Goal: Check status: Check status

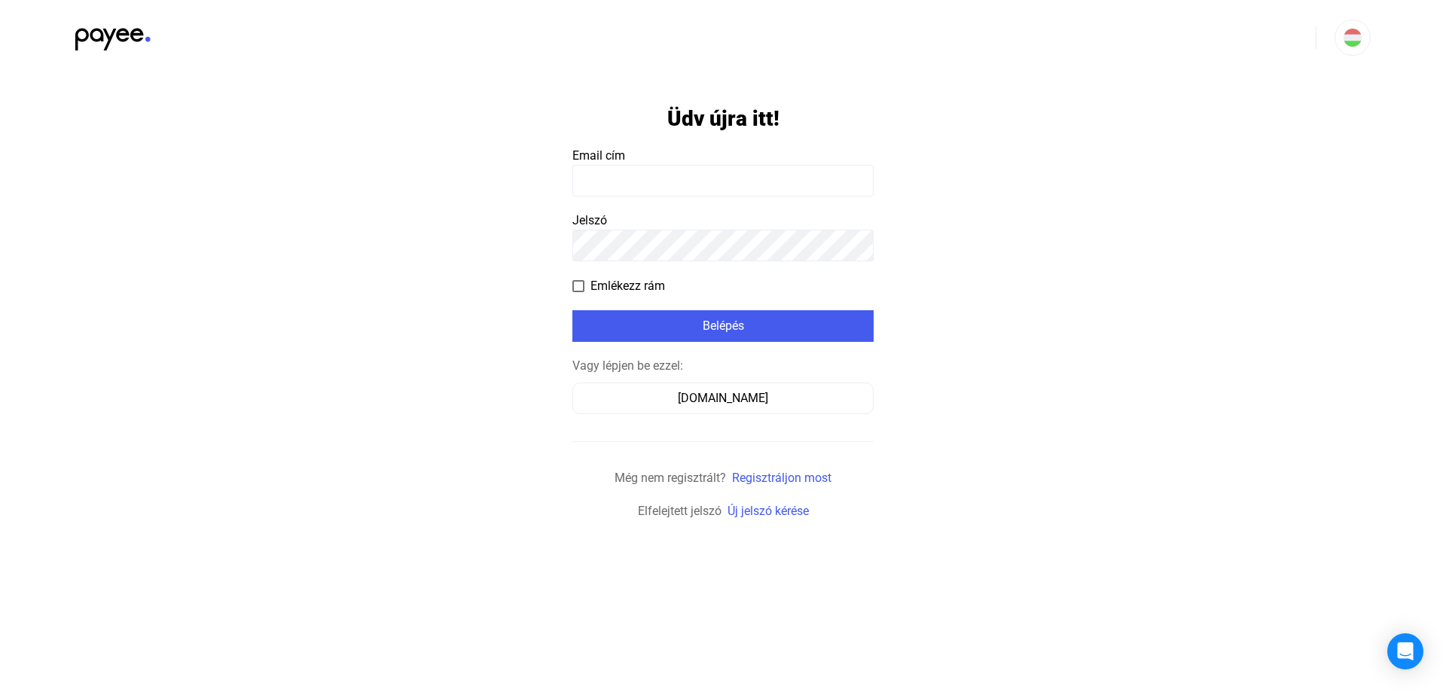
click at [667, 188] on input at bounding box center [722, 181] width 301 height 32
paste input "**********"
type input "**********"
click at [975, 267] on app-form-template "**********" at bounding box center [723, 297] width 1446 height 445
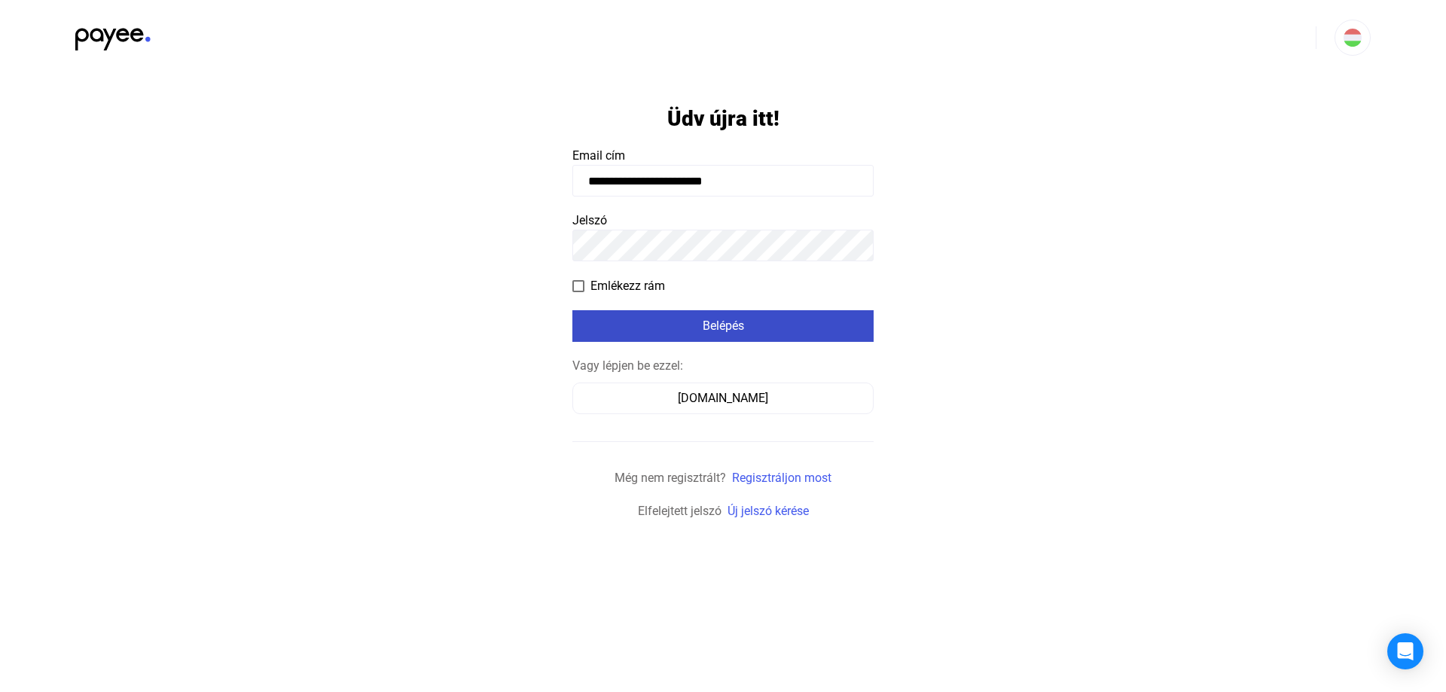
click at [764, 328] on div "Belépés" at bounding box center [723, 326] width 292 height 18
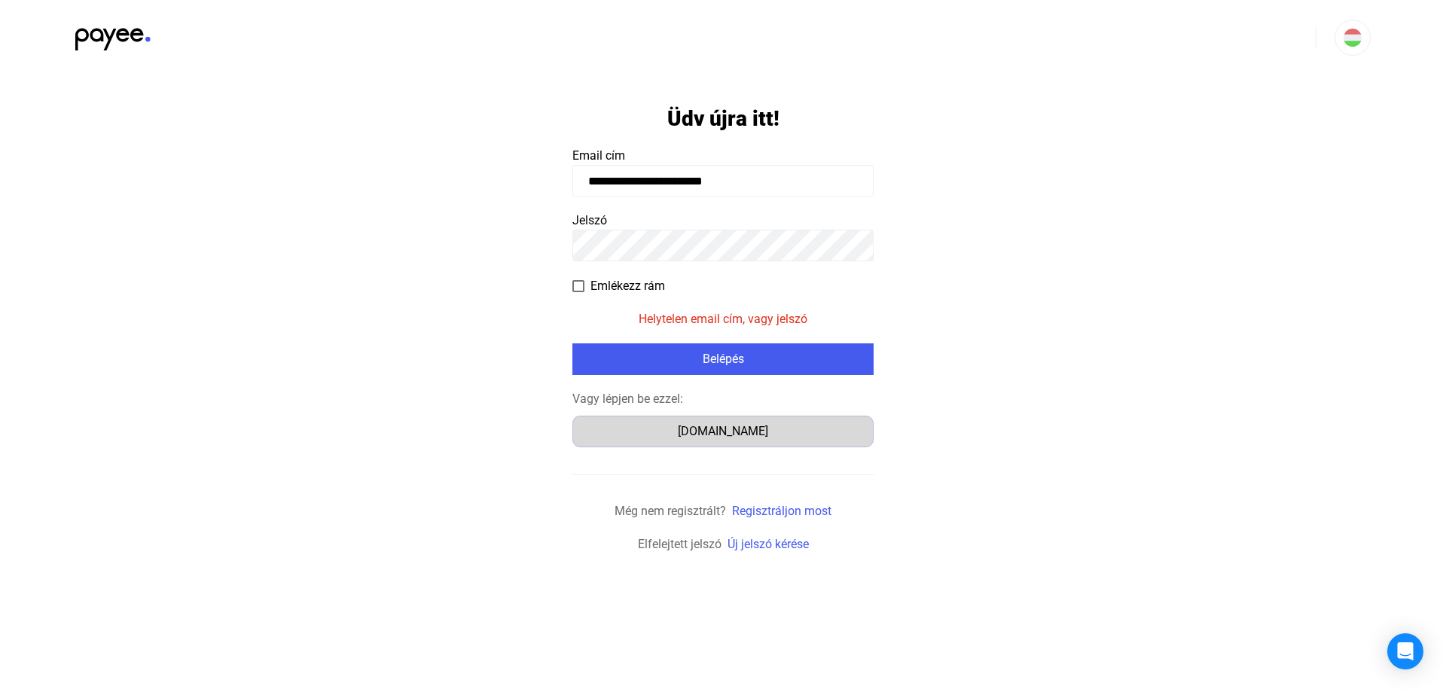
click at [706, 429] on div "[DOMAIN_NAME]" at bounding box center [723, 431] width 291 height 18
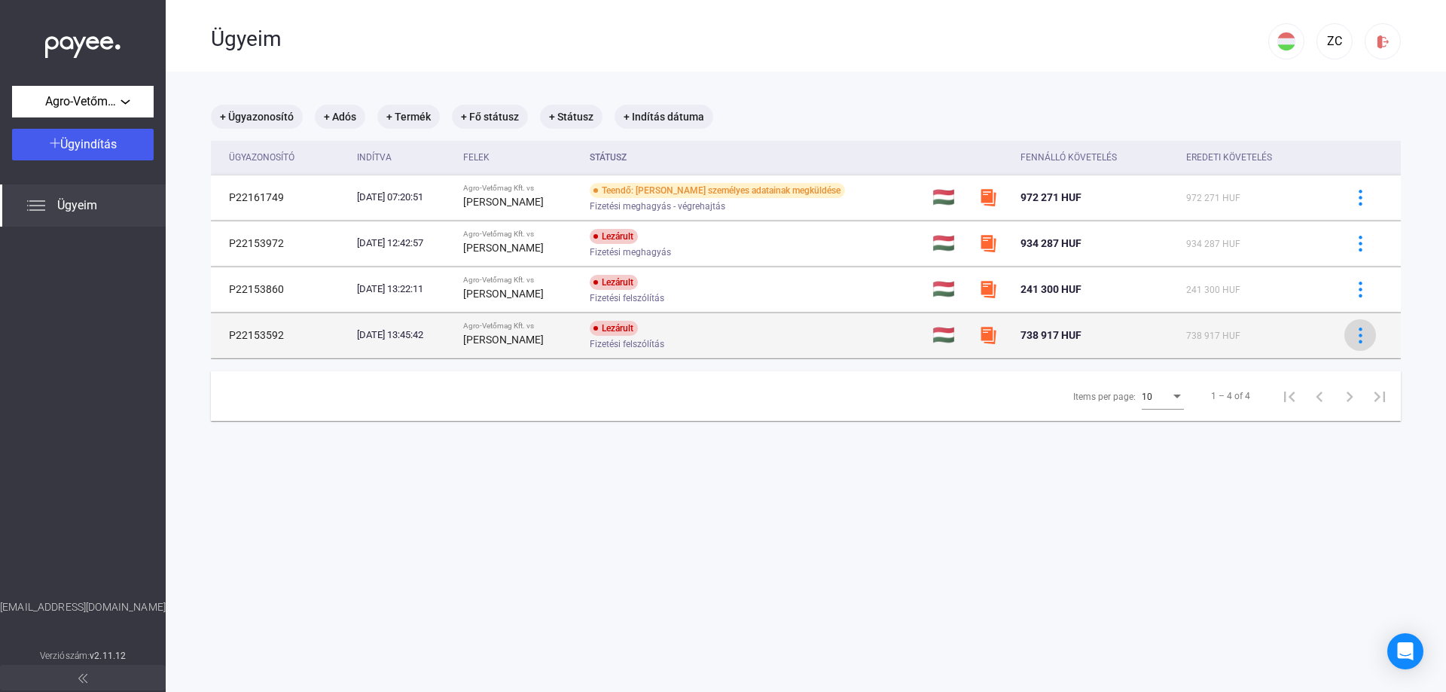
click at [1353, 338] on img at bounding box center [1361, 336] width 16 height 16
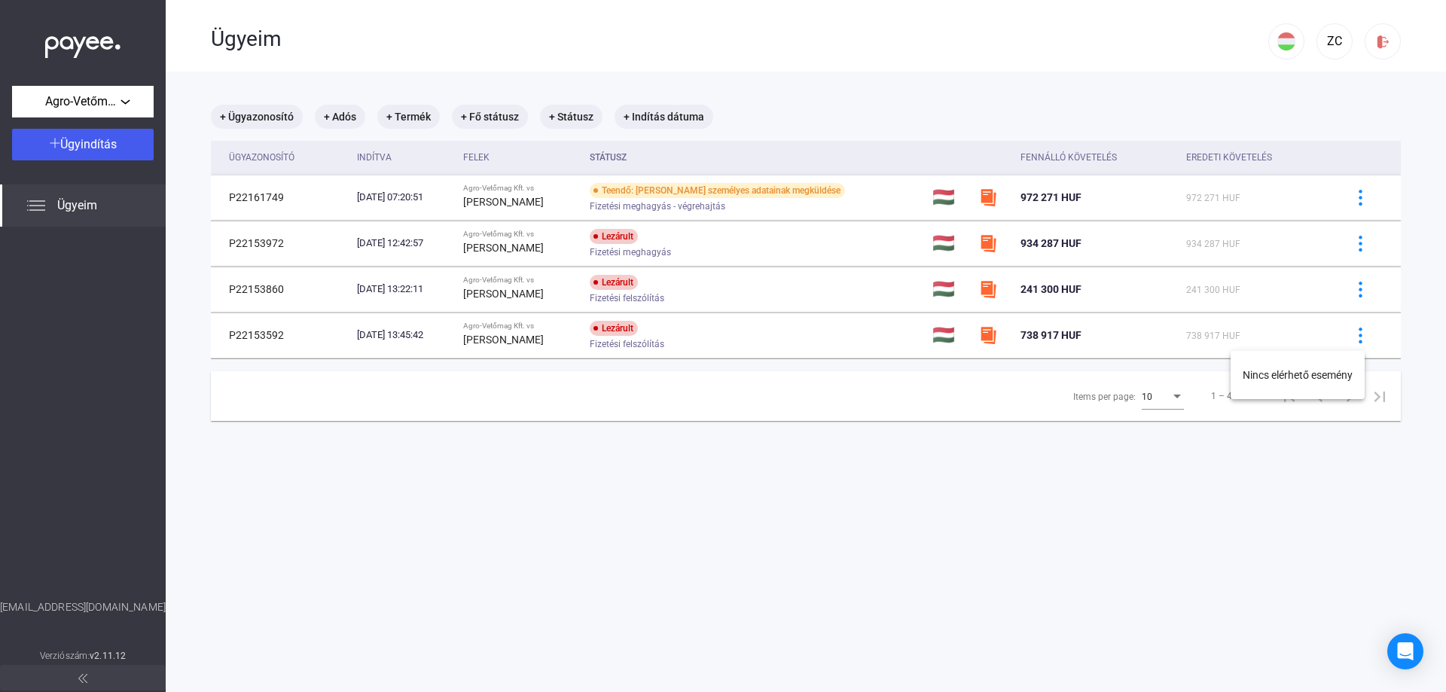
click at [1346, 207] on div at bounding box center [723, 346] width 1446 height 692
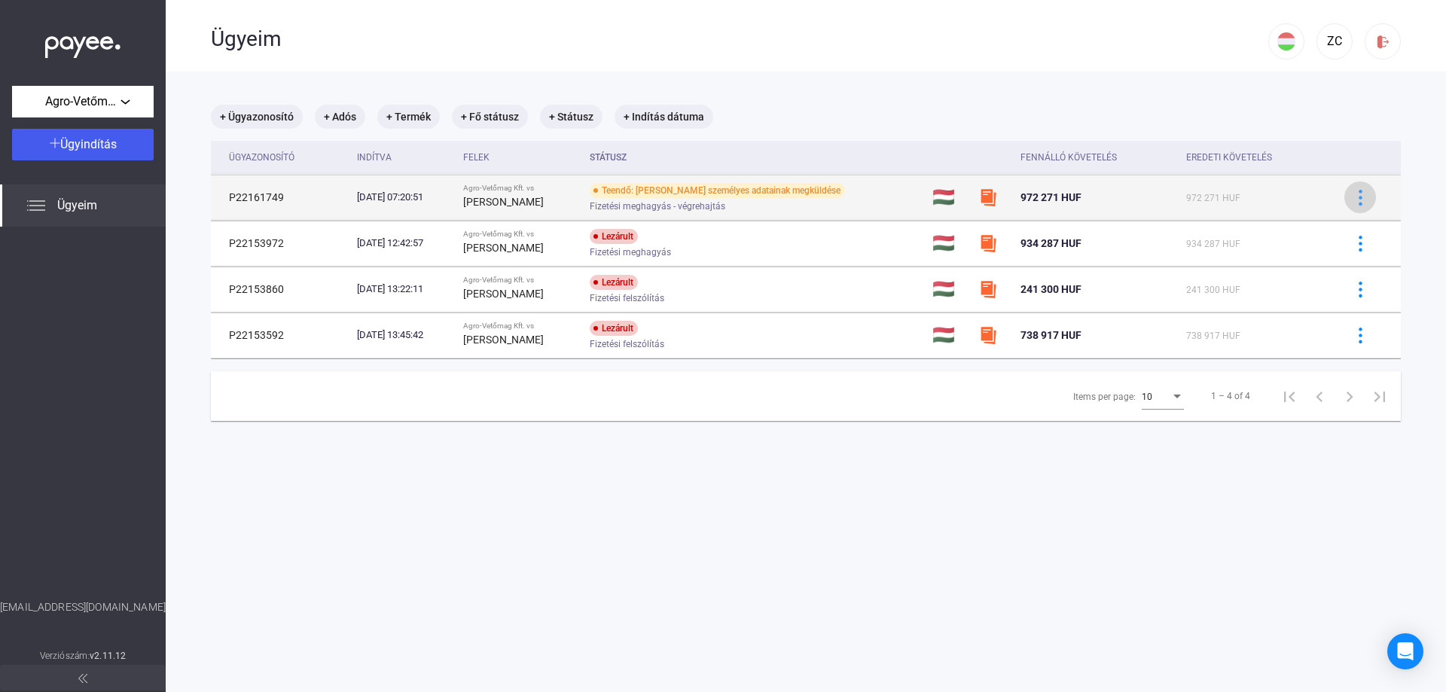
click at [1353, 200] on img at bounding box center [1361, 198] width 16 height 16
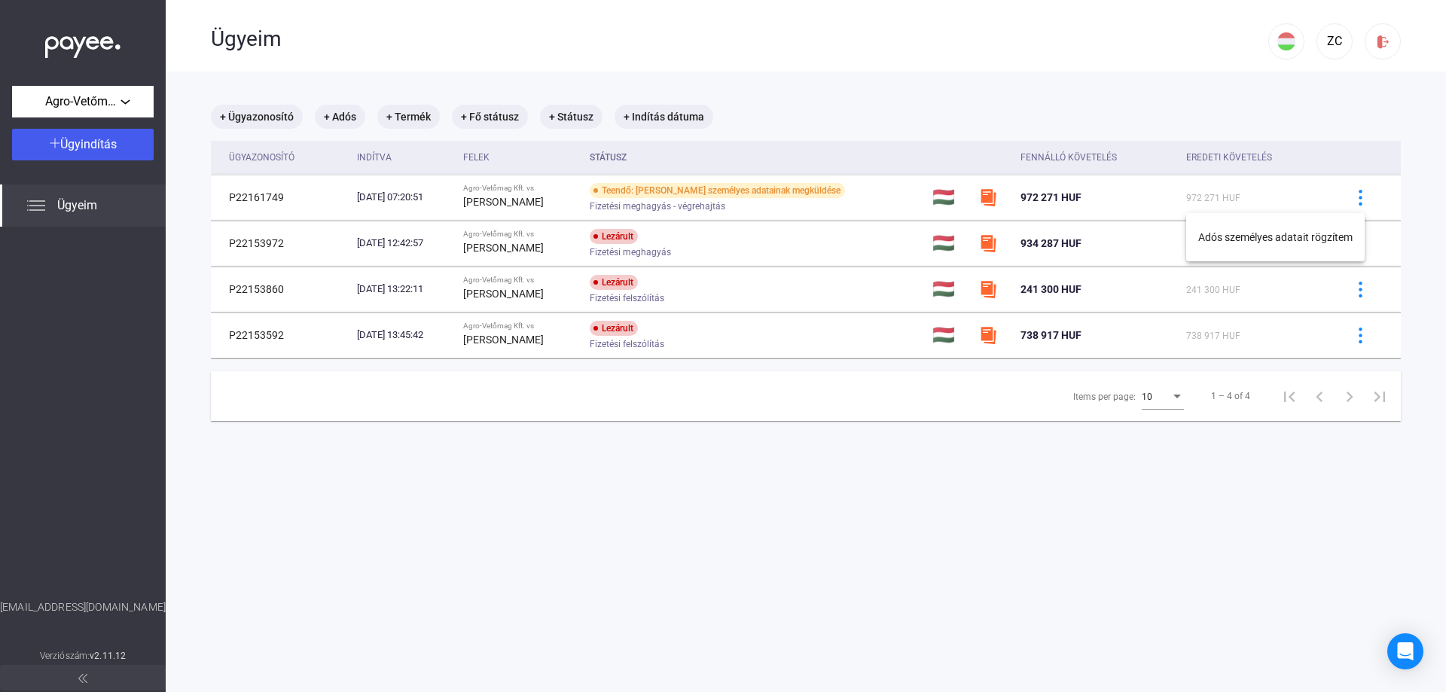
click at [1362, 294] on div at bounding box center [723, 346] width 1446 height 692
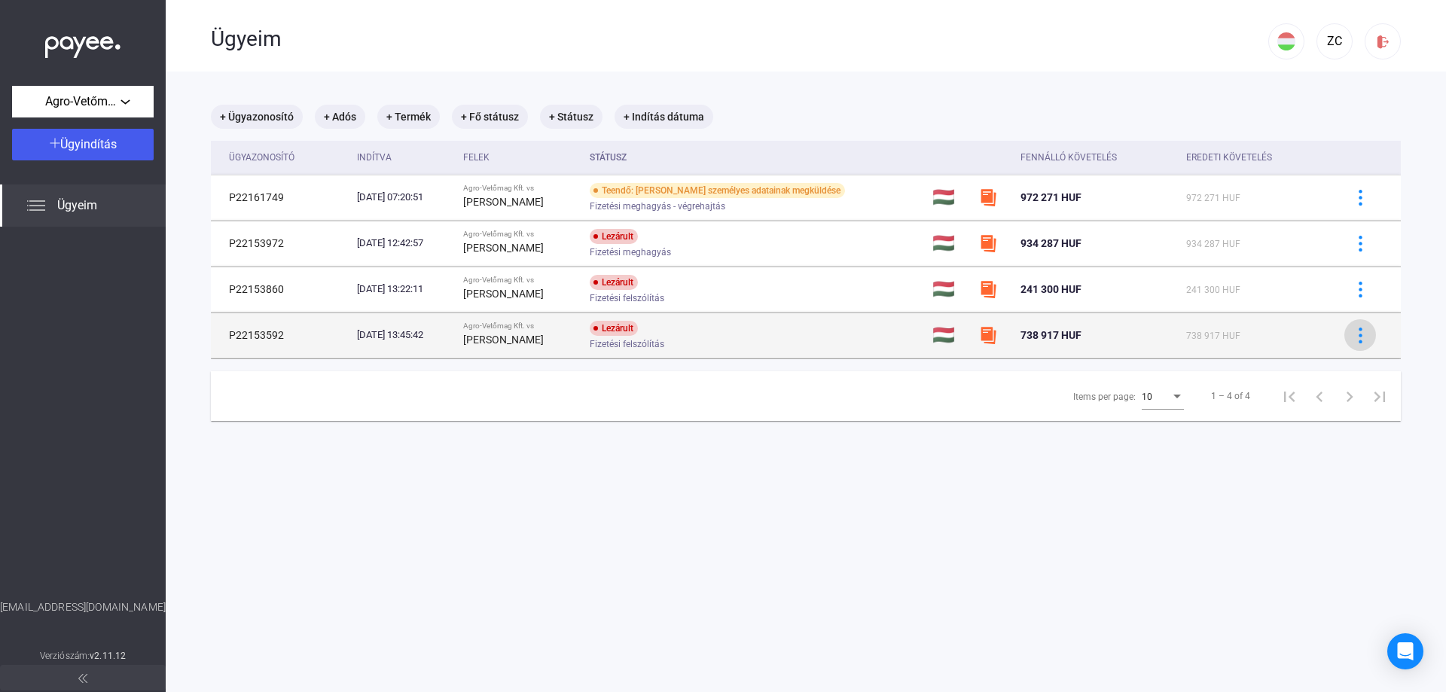
click at [1349, 322] on button at bounding box center [1360, 335] width 32 height 32
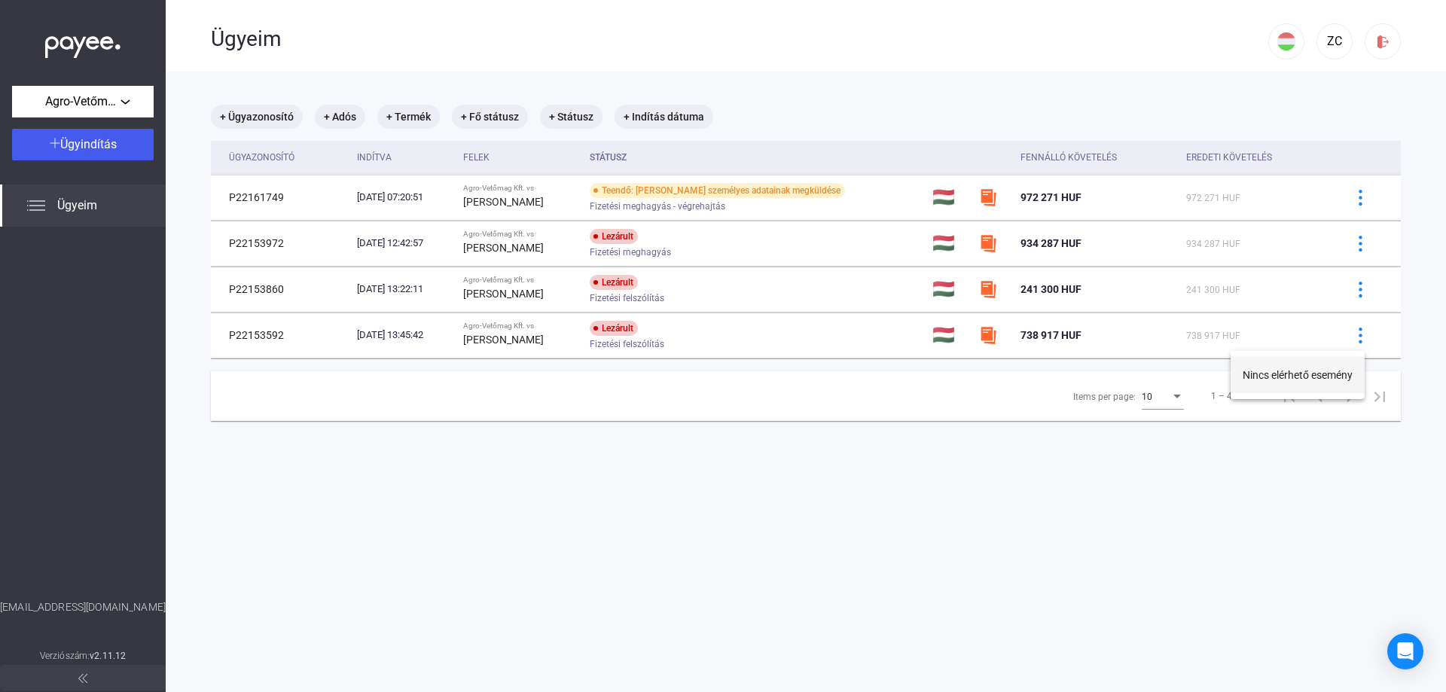
click at [1297, 378] on button "Nincs elérhető esemény" at bounding box center [1298, 375] width 134 height 36
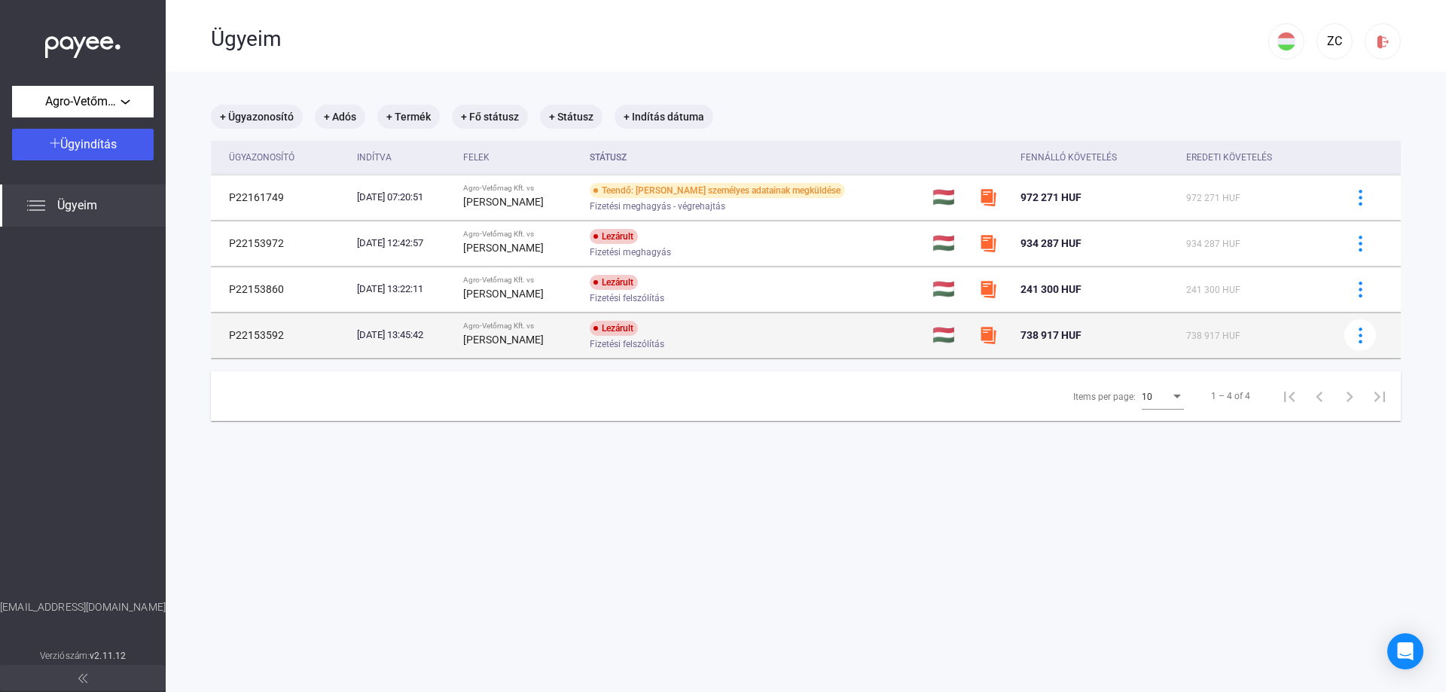
click at [633, 326] on div "Lezárult" at bounding box center [614, 328] width 48 height 15
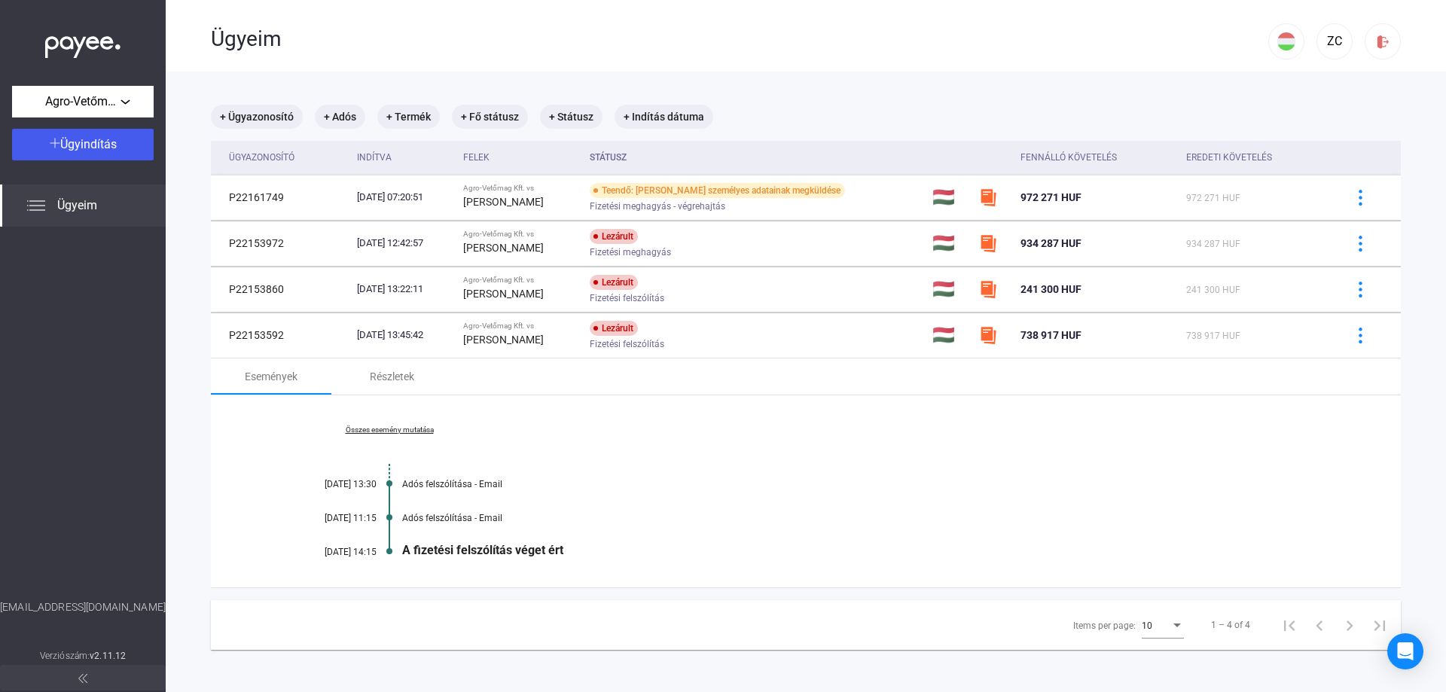
scroll to position [72, 0]
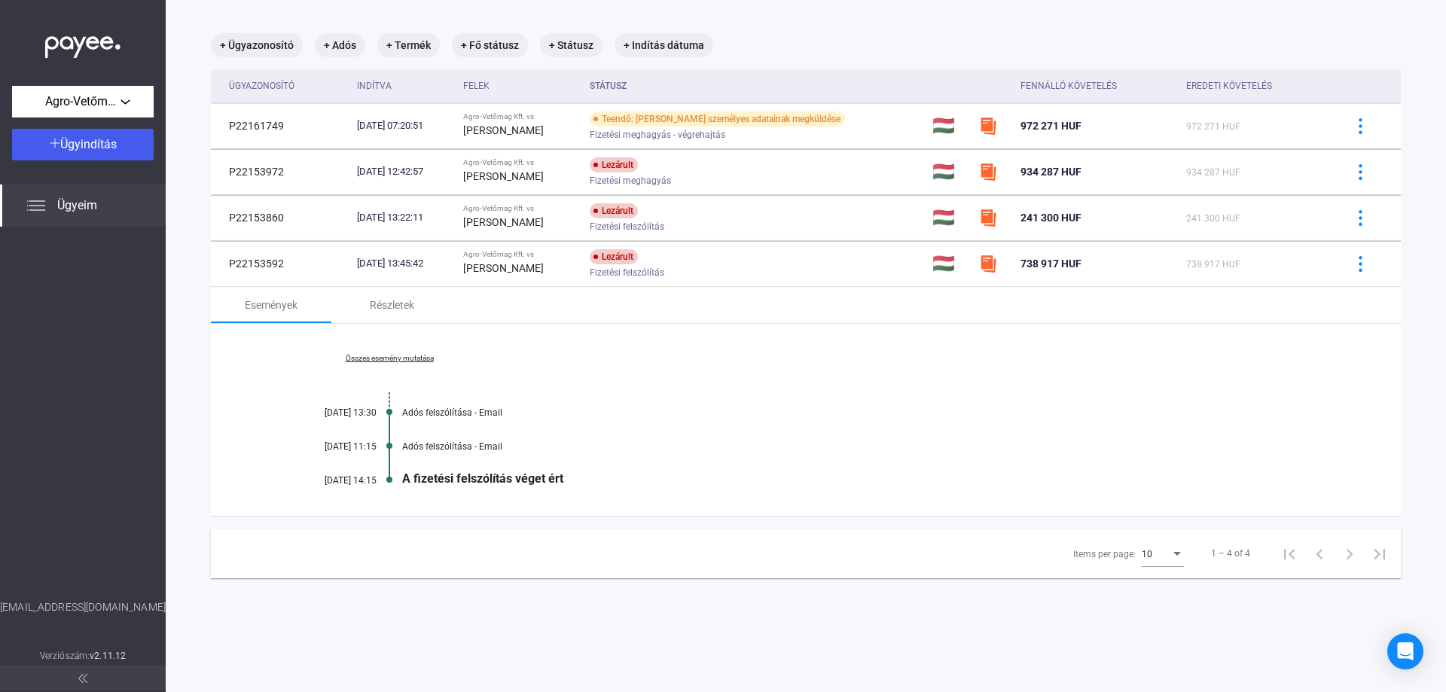
click at [391, 360] on link "Összes esemény mutatása" at bounding box center [389, 358] width 206 height 9
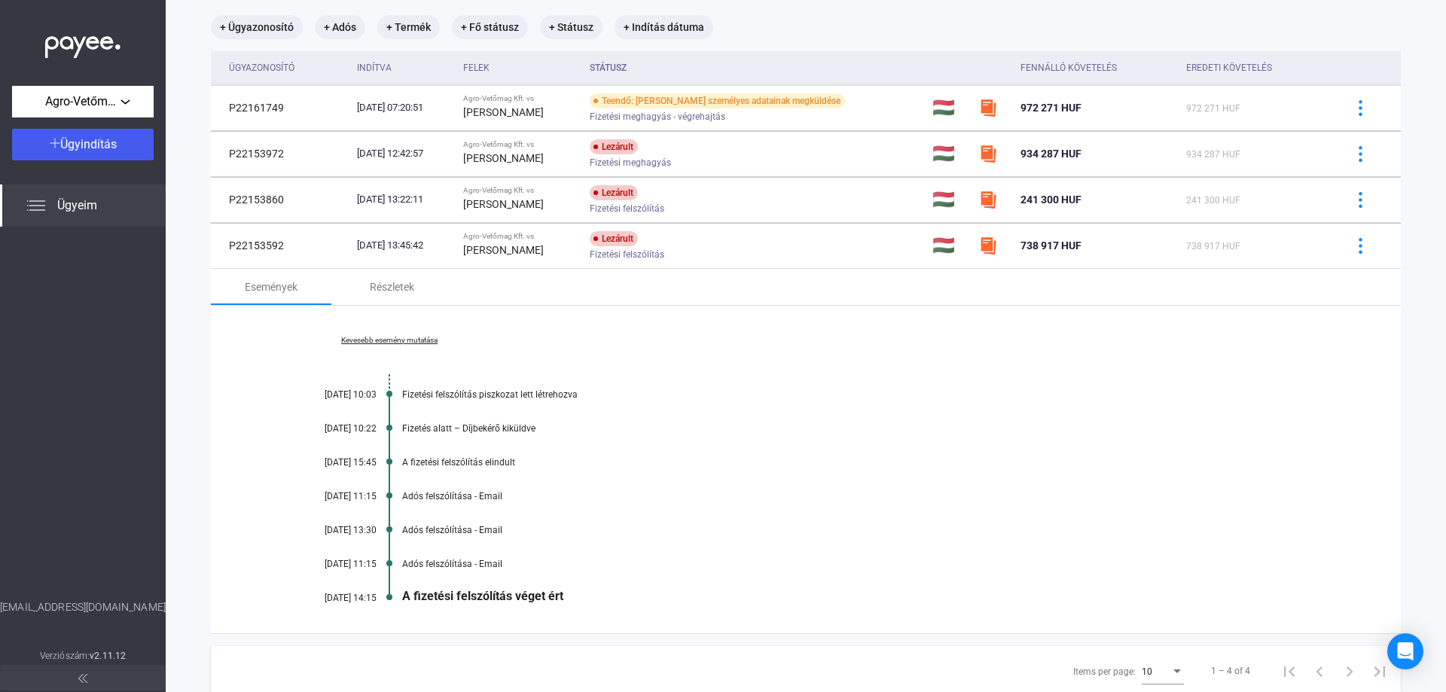
scroll to position [63, 0]
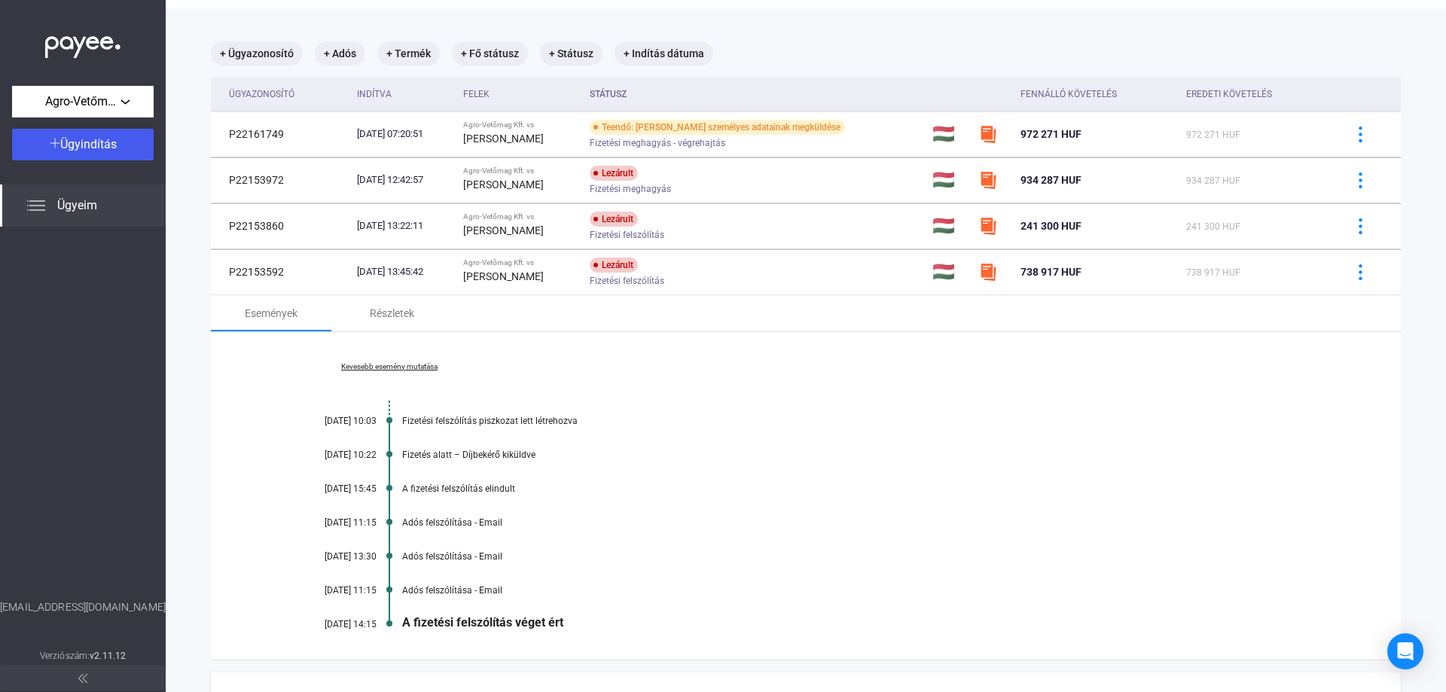
click at [400, 368] on link "Kevesebb esemény mutatása" at bounding box center [389, 366] width 206 height 9
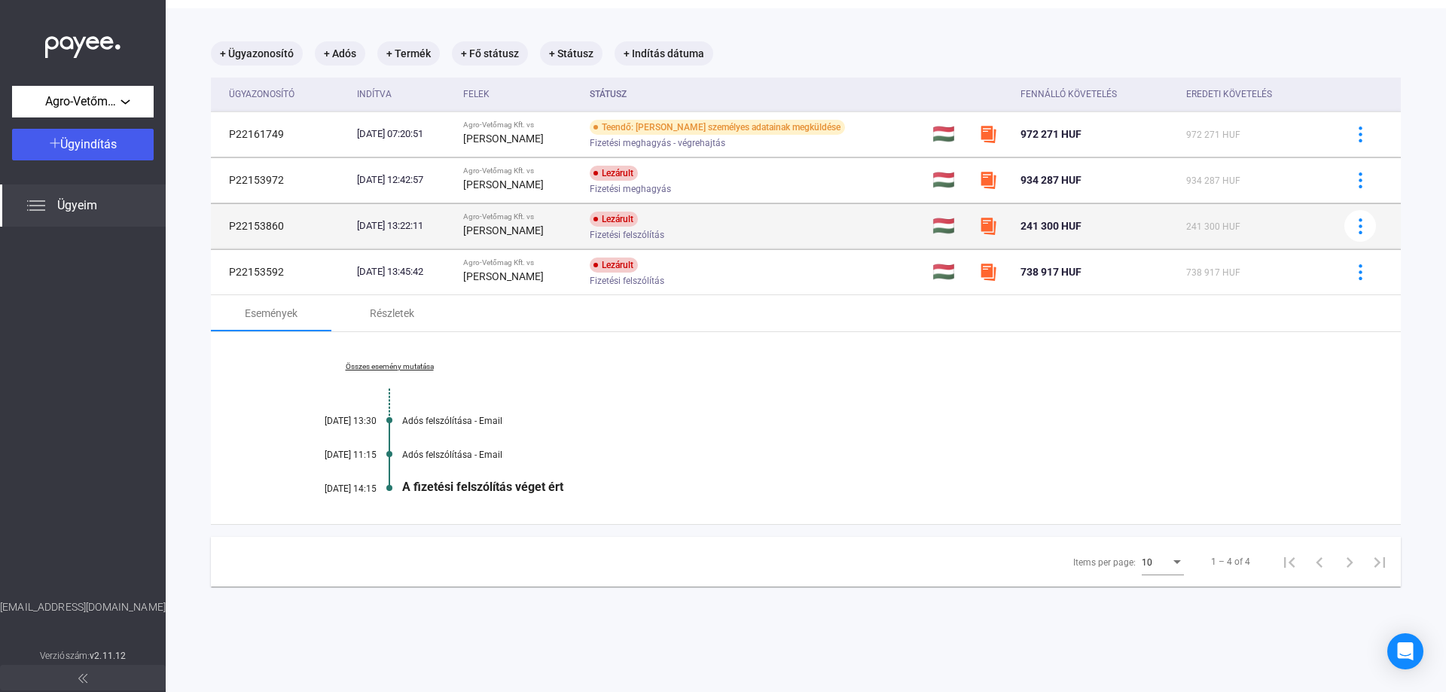
click at [457, 237] on td "2024.05.30. 13:22:11" at bounding box center [404, 225] width 106 height 45
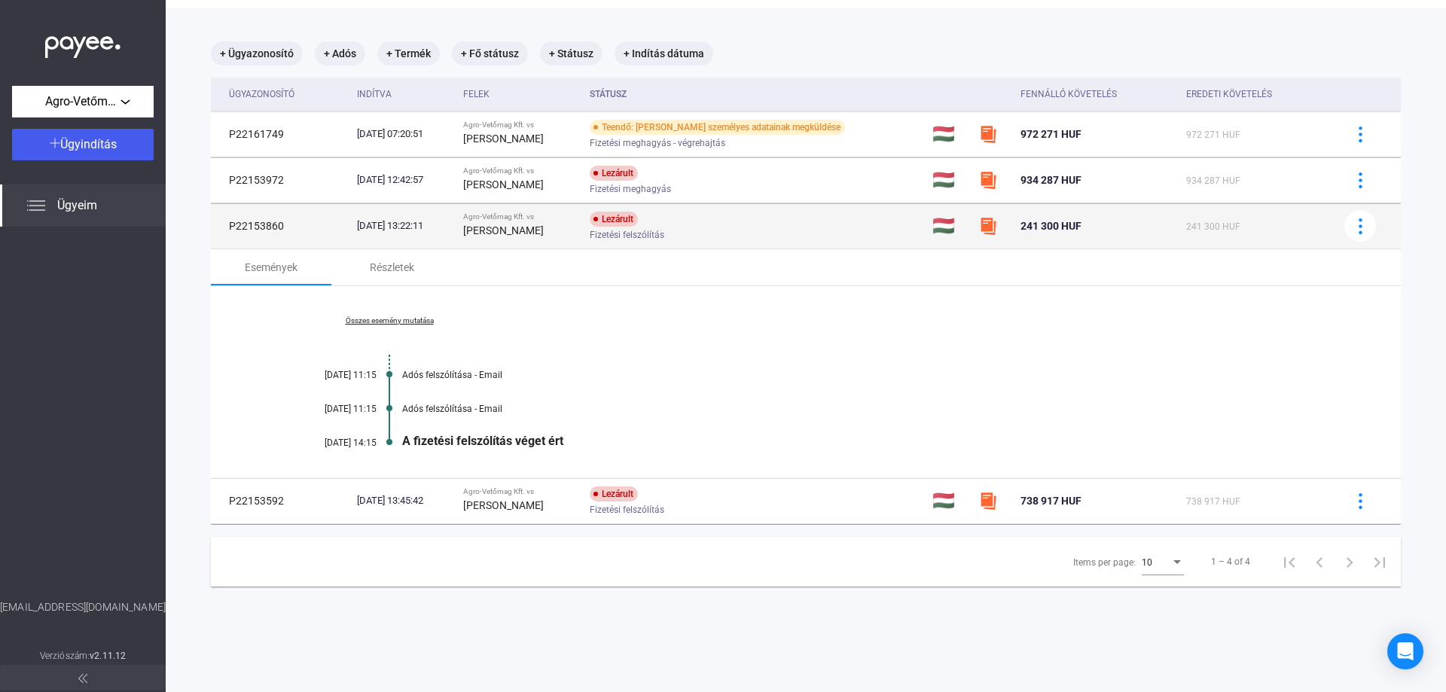
click at [451, 228] on div "2024.05.30. 13:22:11" at bounding box center [404, 225] width 94 height 15
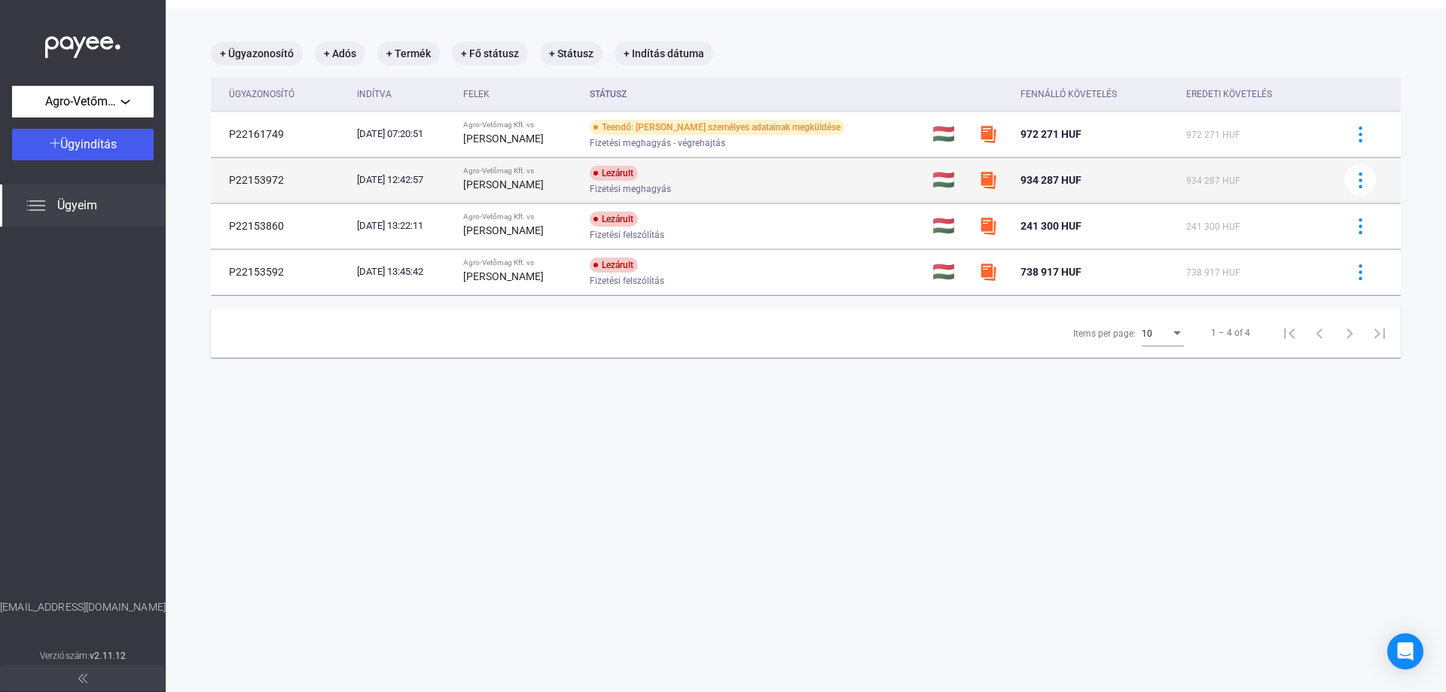
click at [451, 182] on div "2024.06.10. 12:42:57" at bounding box center [404, 179] width 94 height 15
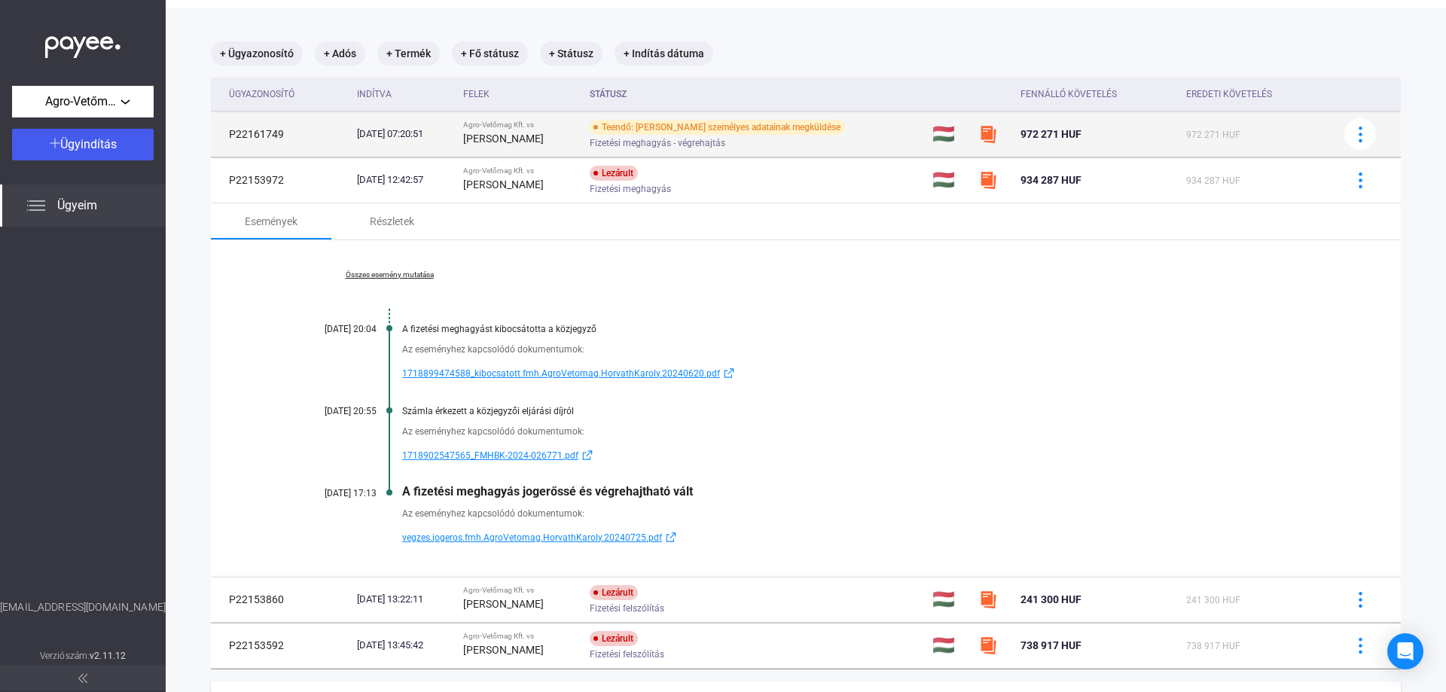
click at [554, 142] on div "Horváth Károly" at bounding box center [520, 139] width 114 height 18
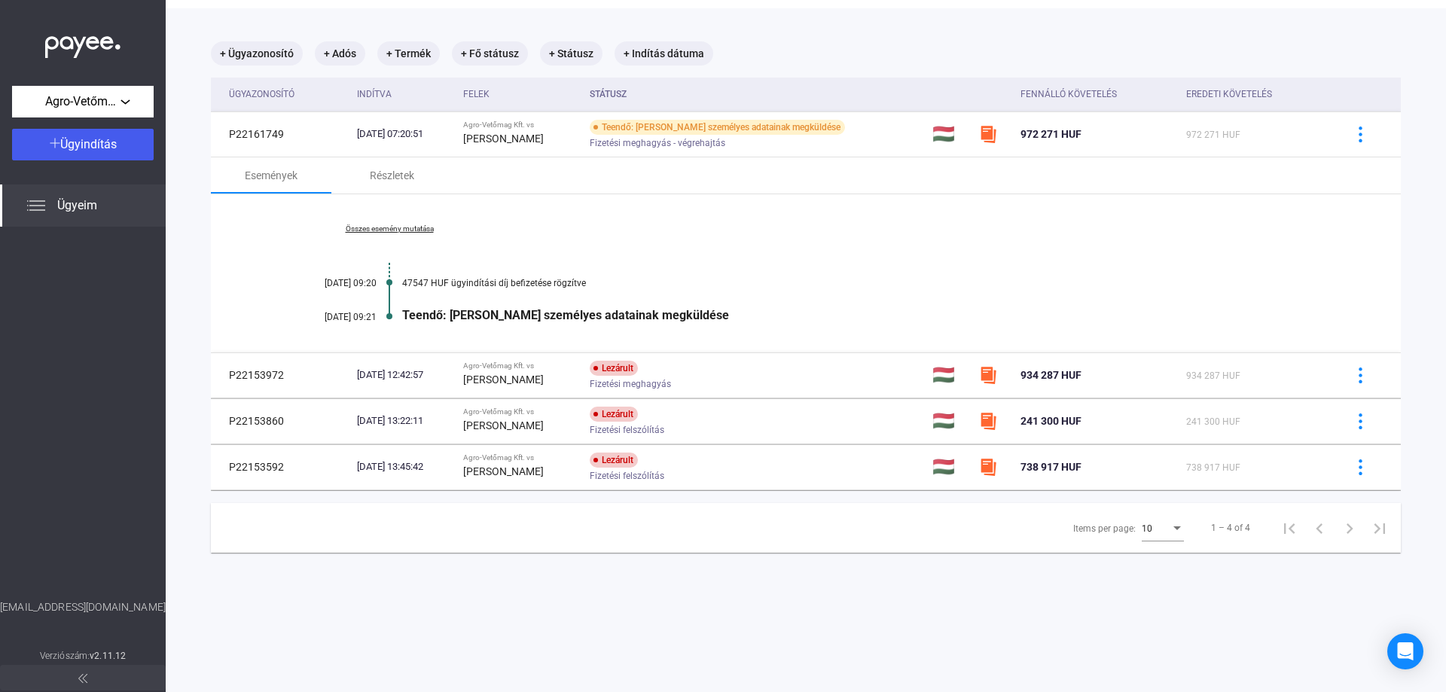
click at [424, 231] on link "Összes esemény mutatása" at bounding box center [389, 228] width 206 height 9
click at [424, 231] on link "Kevesebb esemény mutatása" at bounding box center [389, 228] width 206 height 9
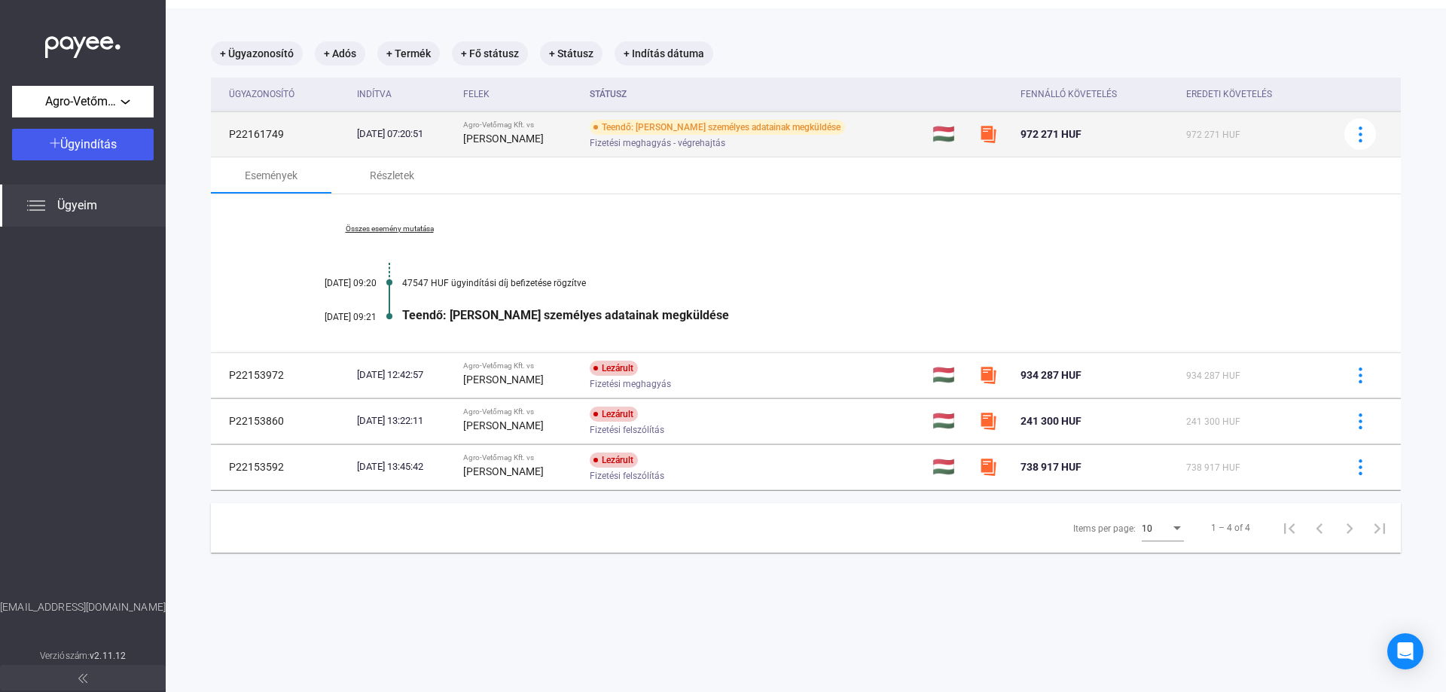
click at [528, 126] on div "Agro-Vetőmag Kft. vs" at bounding box center [520, 124] width 114 height 9
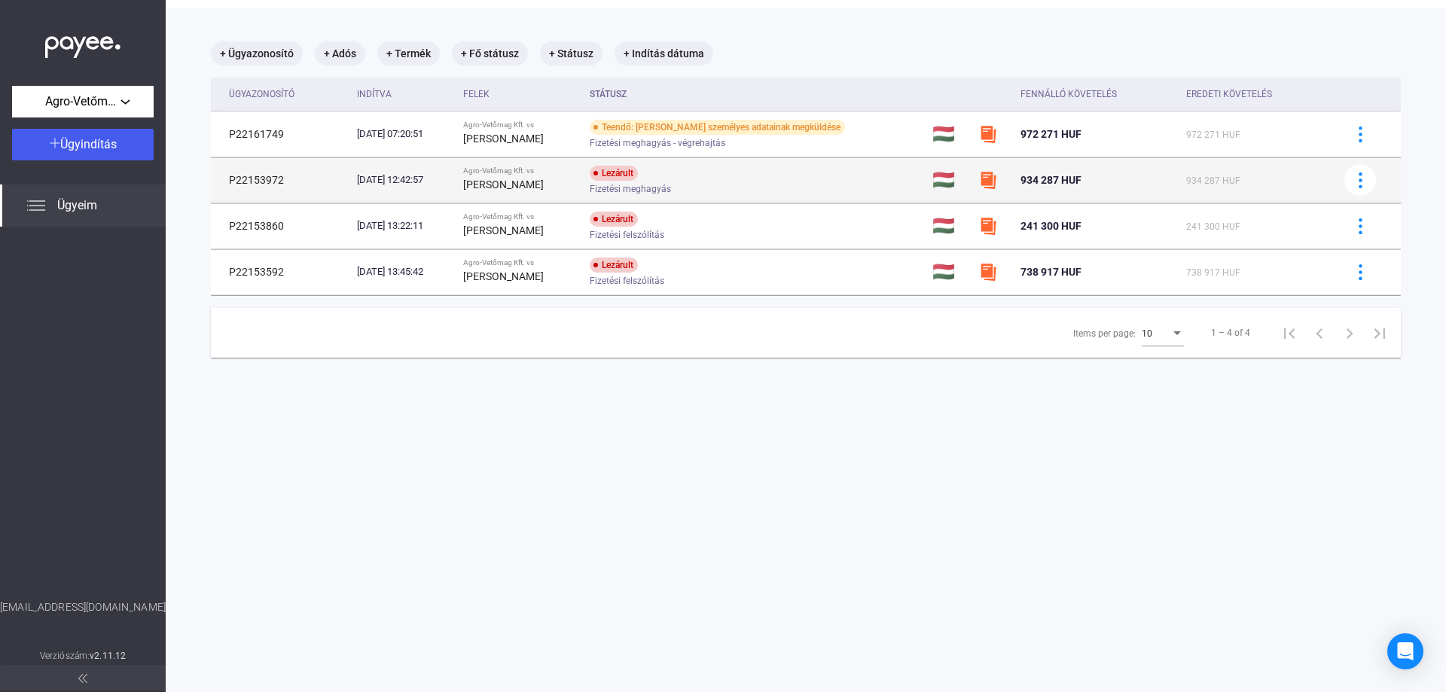
click at [499, 178] on strong "Horváth Károly" at bounding box center [503, 184] width 81 height 12
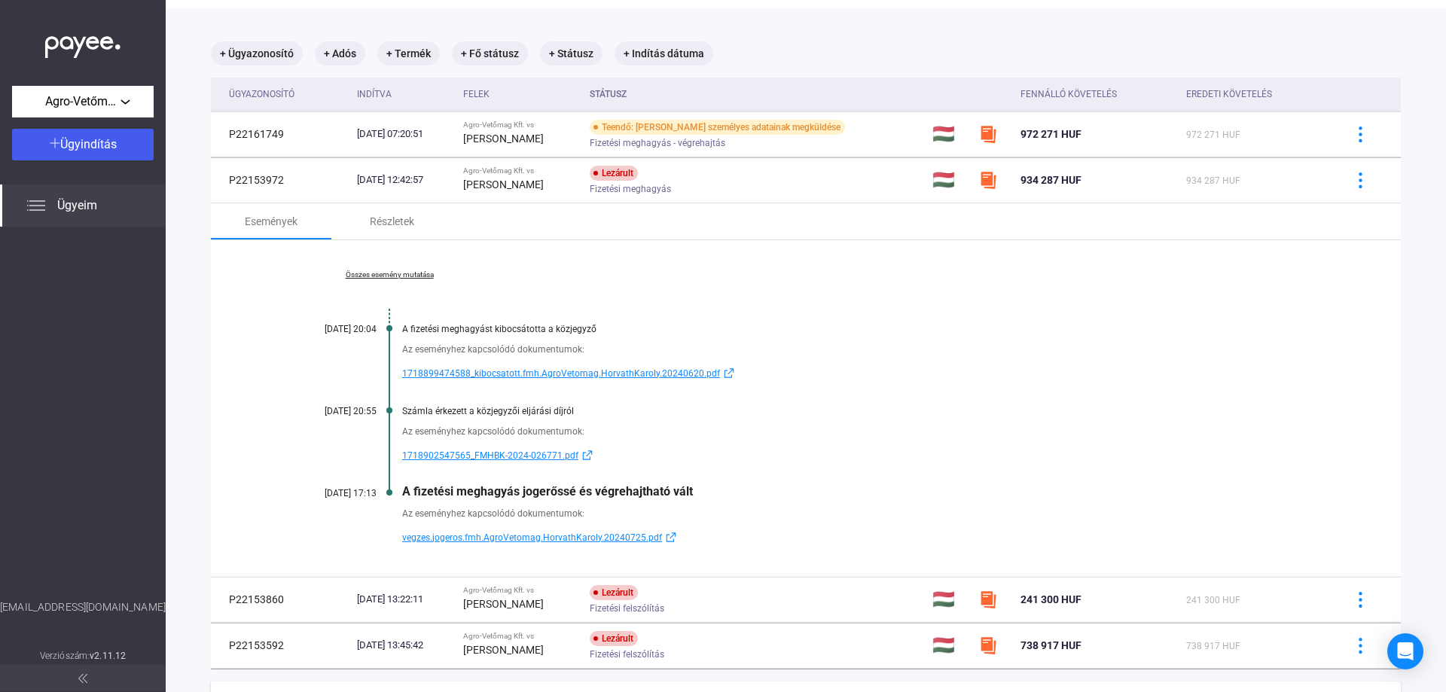
click at [485, 538] on span "vegzes.jogeros.fmh.AgroVetomag.HorvathKaroly.20240725.pdf" at bounding box center [532, 538] width 260 height 18
click at [413, 274] on link "Összes esemény mutatása" at bounding box center [389, 274] width 206 height 9
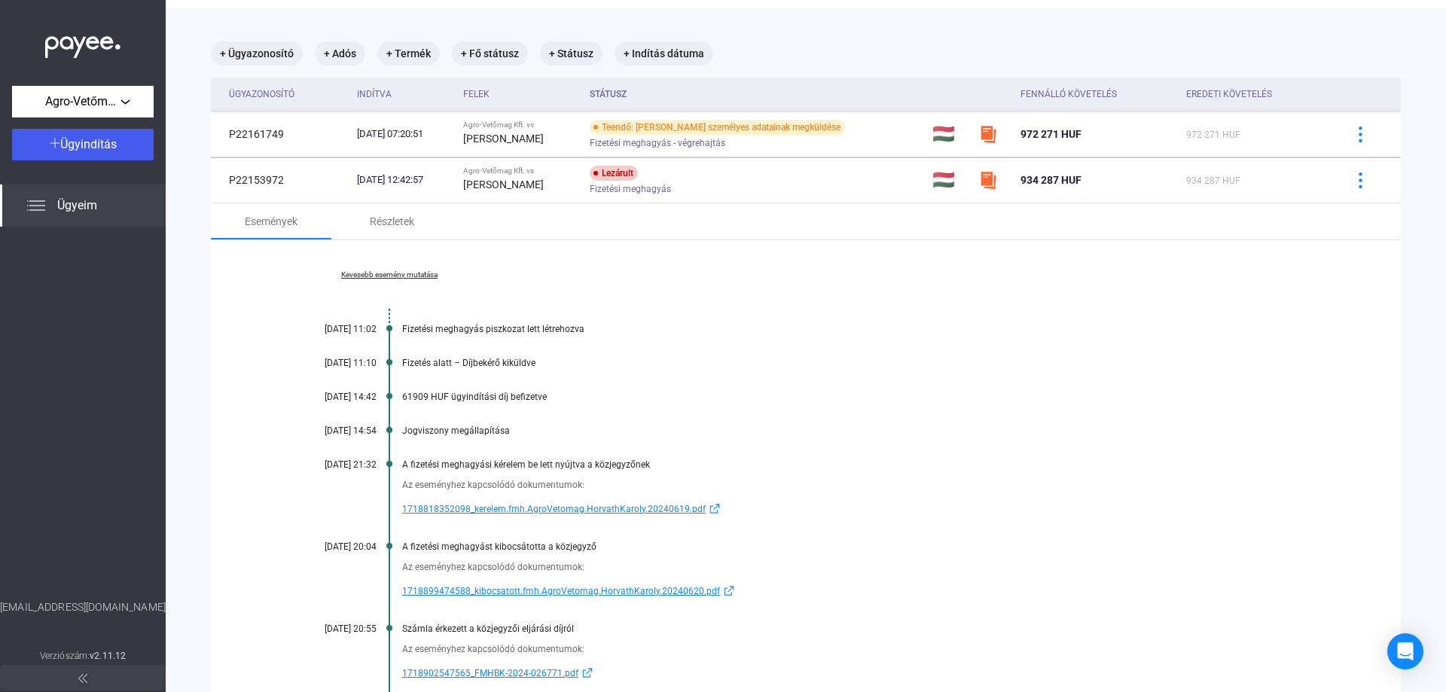
scroll to position [139, 0]
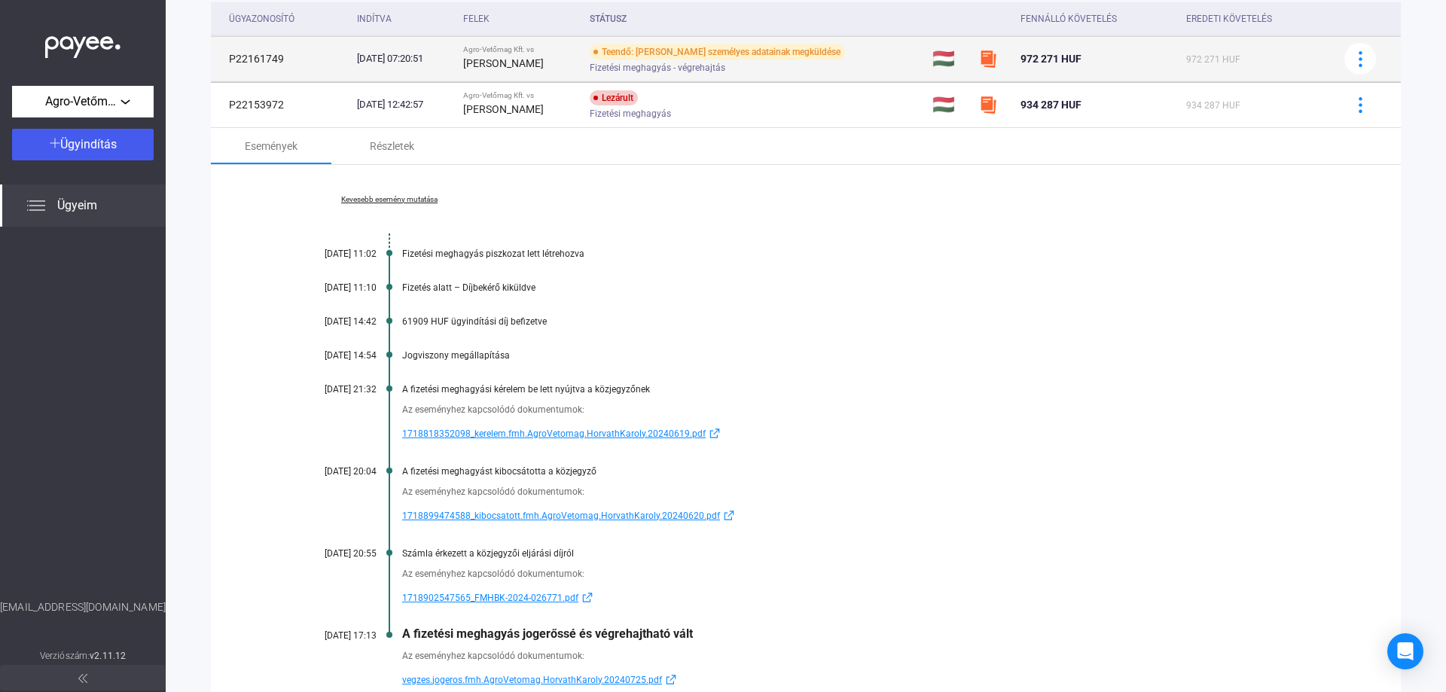
click at [495, 74] on td "Agro-Vetőmag Kft. vs Horváth Károly" at bounding box center [520, 58] width 126 height 45
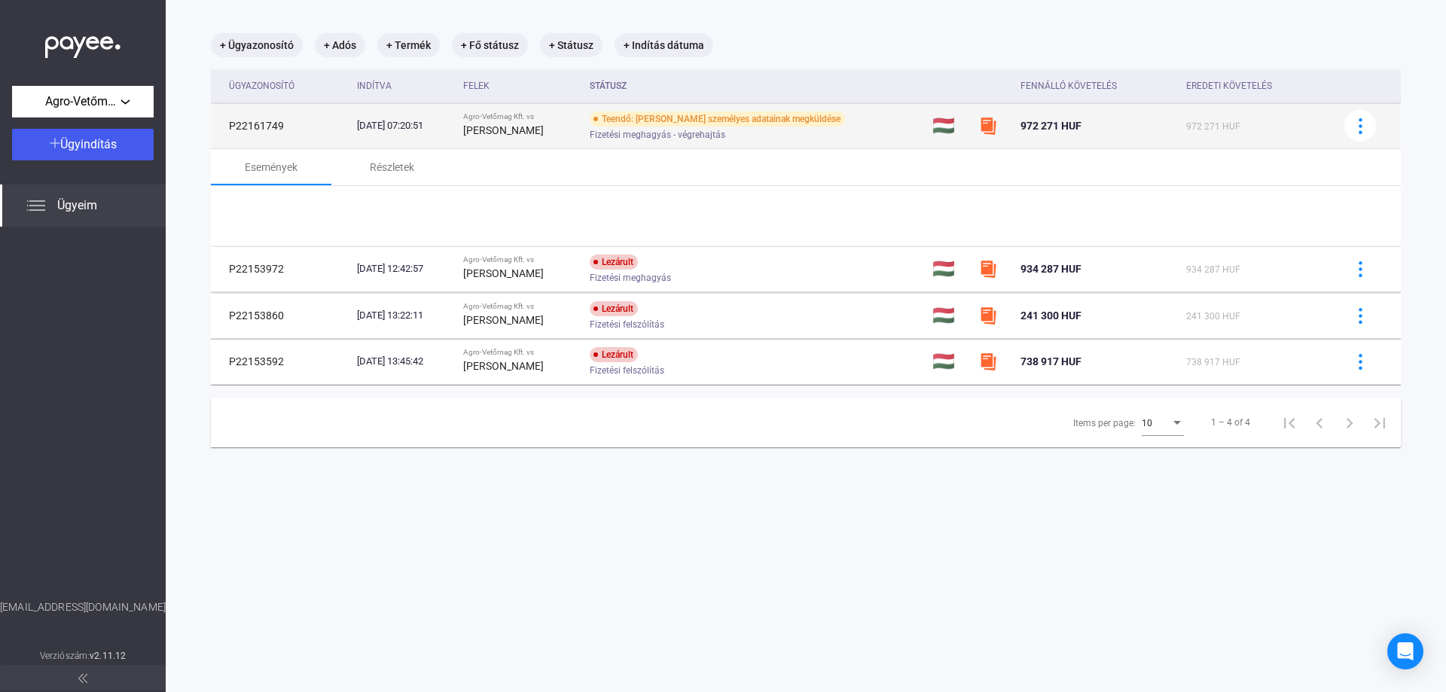
scroll to position [72, 0]
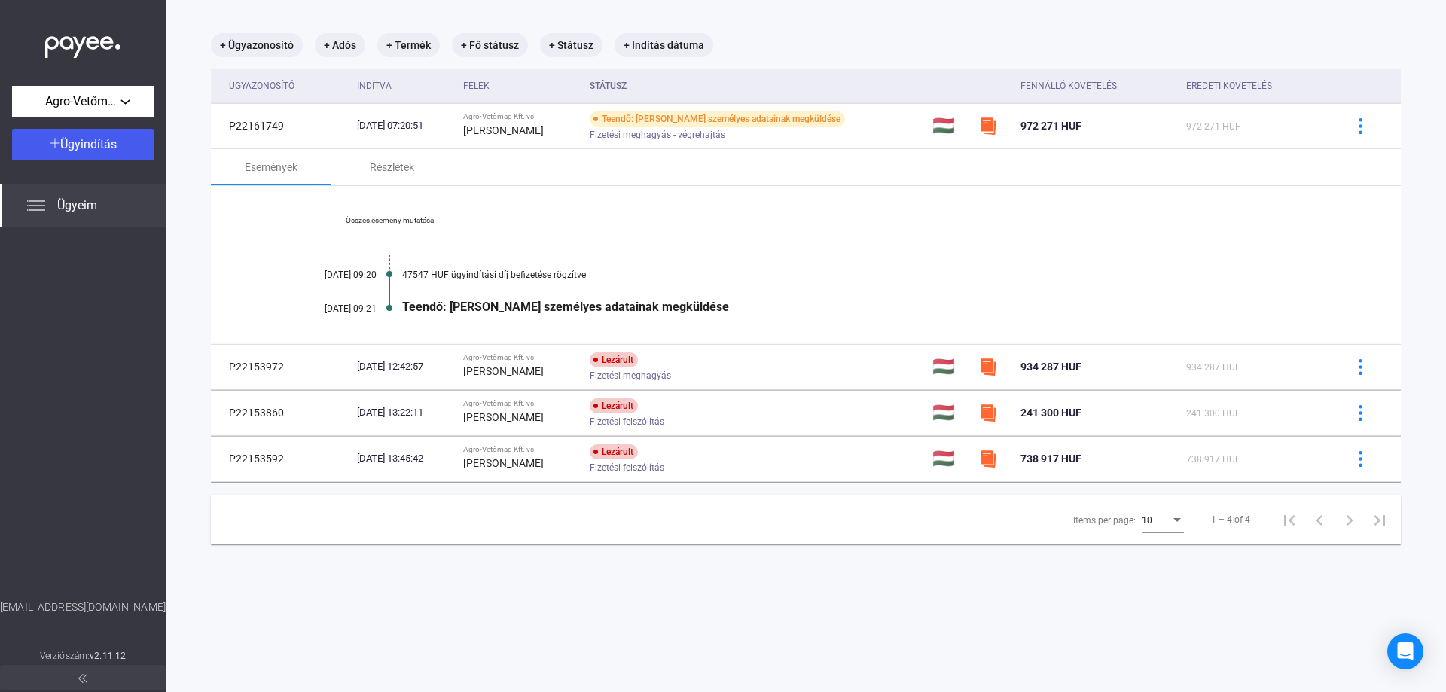
click at [433, 224] on link "Összes esemény mutatása" at bounding box center [389, 220] width 206 height 9
click at [392, 223] on link "Kevesebb esemény mutatása" at bounding box center [389, 220] width 206 height 9
click at [394, 222] on link "Összes esemény mutatása" at bounding box center [389, 220] width 206 height 9
click at [397, 163] on div "Részletek" at bounding box center [392, 167] width 44 height 18
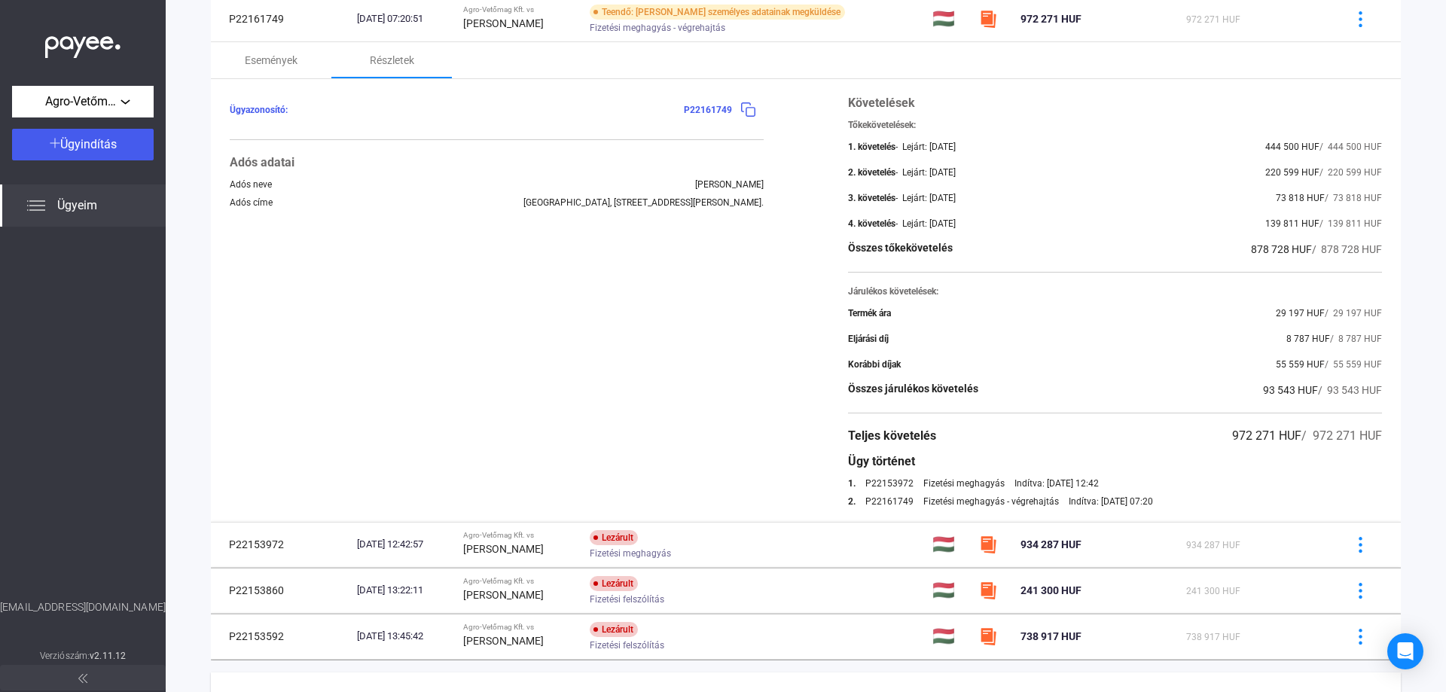
scroll to position [254, 0]
